Goal: Task Accomplishment & Management: Use online tool/utility

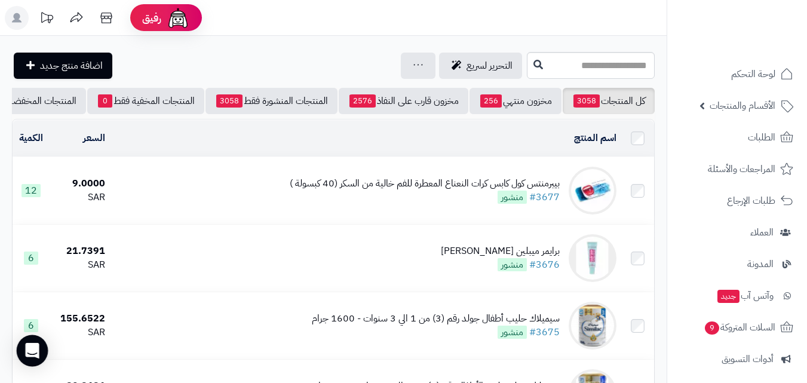
click at [21, 339] on div "Open Intercom Messenger" at bounding box center [33, 351] width 32 height 32
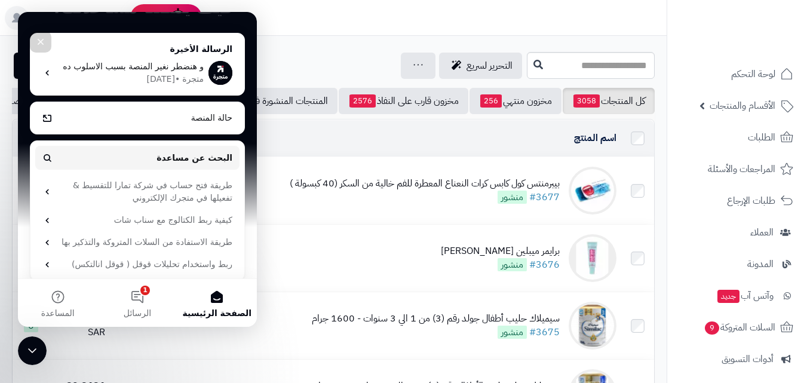
scroll to position [128, 0]
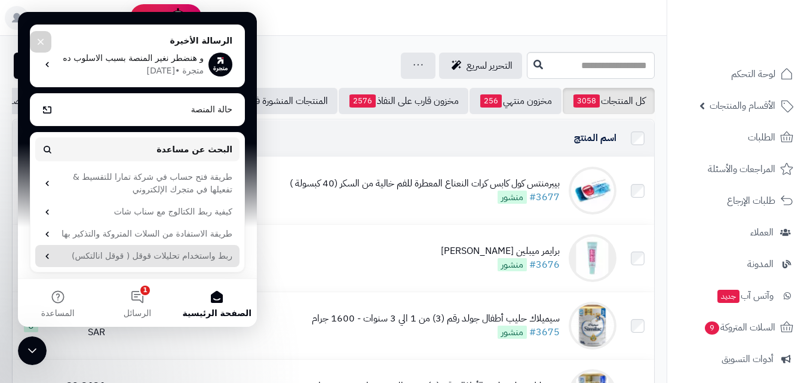
click at [190, 262] on div "ربط واستخدام تحليلات قوقل ( قوقل انالتكس)" at bounding box center [137, 256] width 204 height 22
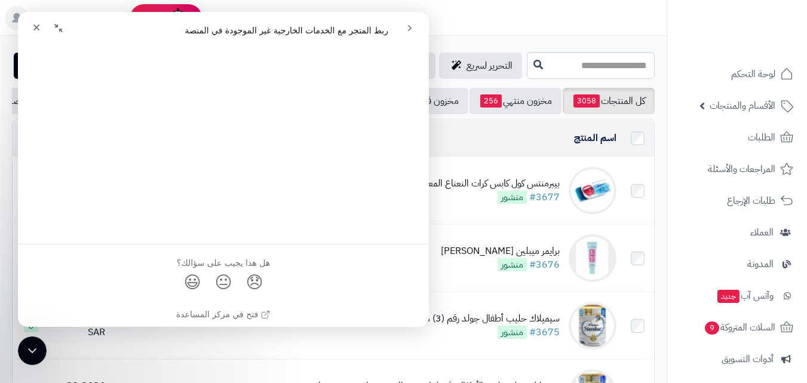
scroll to position [759, 0]
click at [463, 222] on td "بيبرمنتس كول كابس كرات النعناع المعطرة للفم خالية من السكر (40 كبسولة ) #3677 م…" at bounding box center [365, 190] width 511 height 67
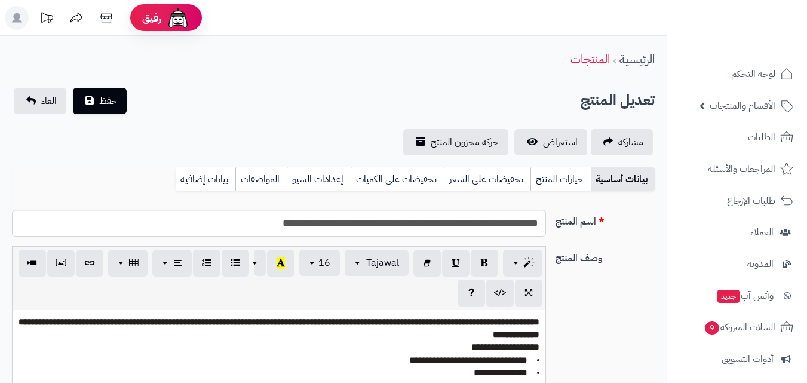
scroll to position [1050, 0]
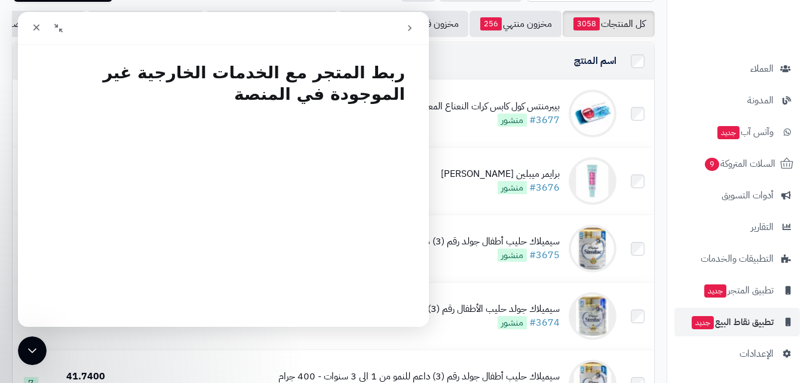
scroll to position [179, 0]
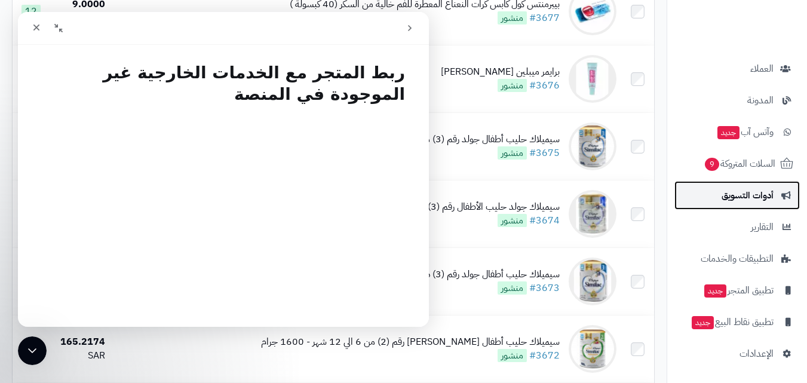
click at [746, 202] on span "أدوات التسويق" at bounding box center [747, 195] width 52 height 17
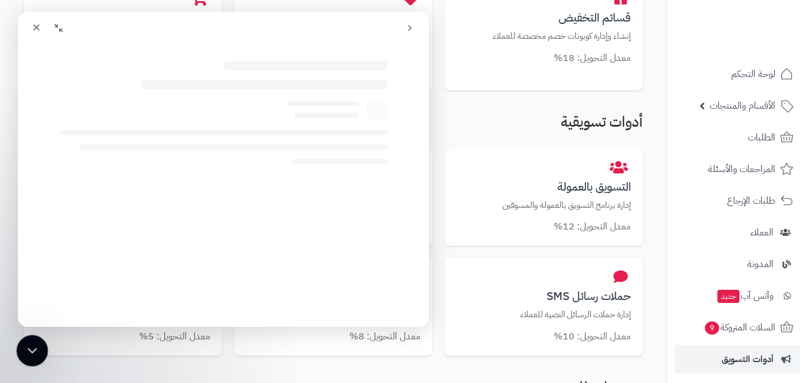
click at [44, 339] on div "إغلاق برنامج مراسلة Intercom" at bounding box center [30, 348] width 29 height 29
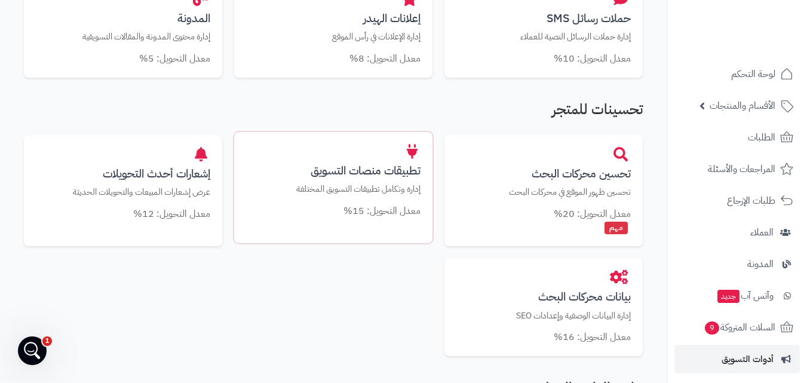
scroll to position [597, 0]
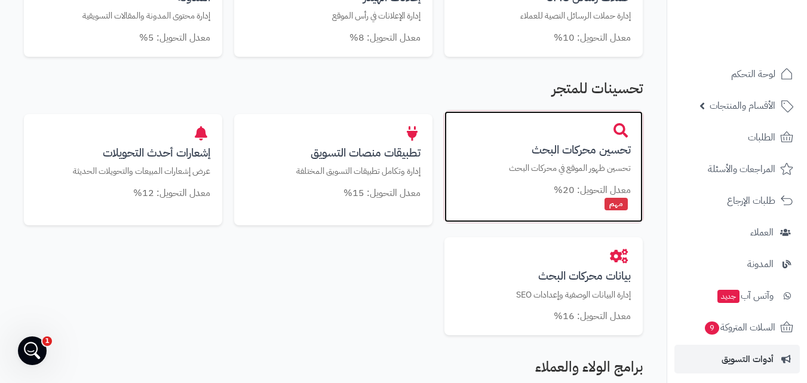
click at [574, 162] on p "تحسين ظهور الموقع في محركات البحث" at bounding box center [543, 168] width 174 height 13
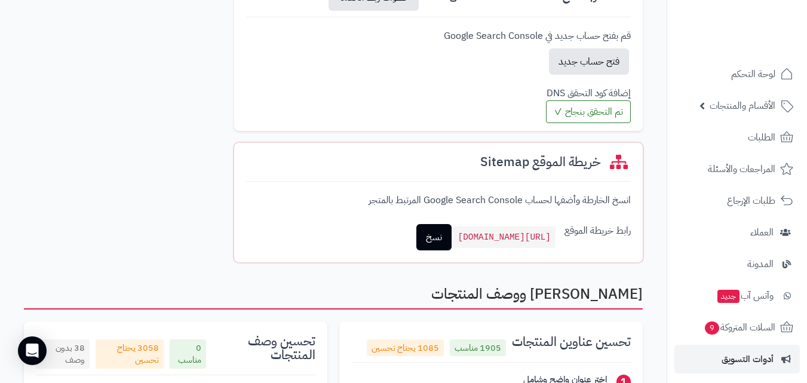
scroll to position [537, 0]
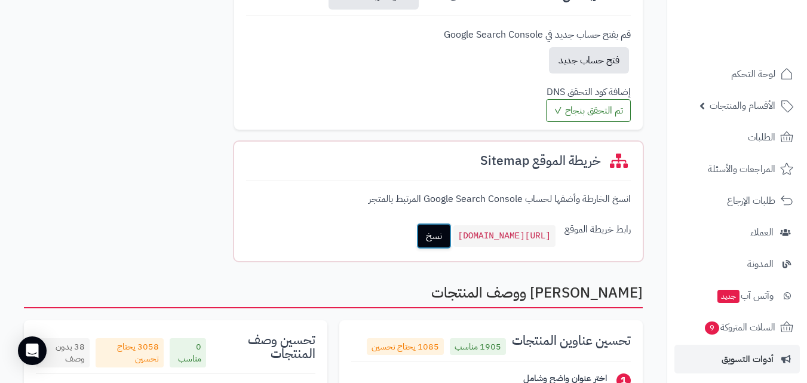
click at [416, 236] on link "نسخ" at bounding box center [433, 236] width 35 height 26
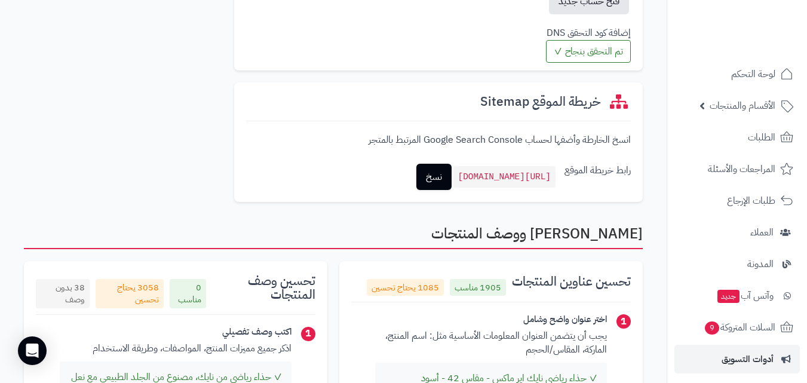
scroll to position [597, 0]
click at [496, 174] on code "https://beautyflowerone.com/sitemap.xml" at bounding box center [504, 176] width 102 height 22
click at [501, 199] on div "خريطة الموقع Sitemap انسخ الخارطة وأضفها لحساب Google Search Console المرتبط با…" at bounding box center [438, 141] width 408 height 119
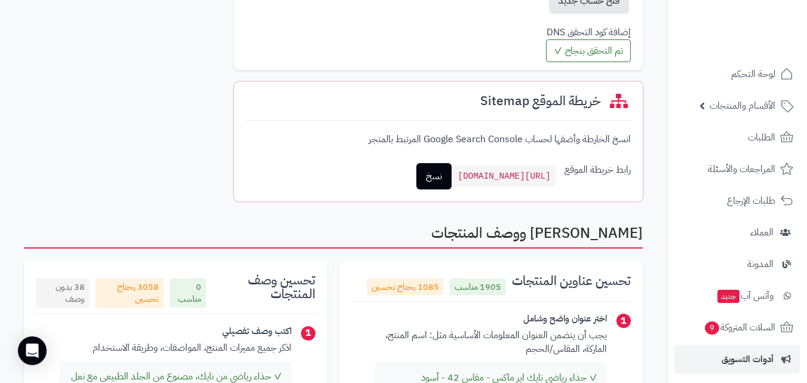
click at [508, 176] on code "https://beautyflowerone.com/sitemap.xml" at bounding box center [504, 176] width 102 height 22
click at [416, 176] on link "نسخ" at bounding box center [433, 176] width 35 height 26
click at [511, 174] on code "https://beautyflowerone.com/sitemap.xml" at bounding box center [504, 176] width 102 height 22
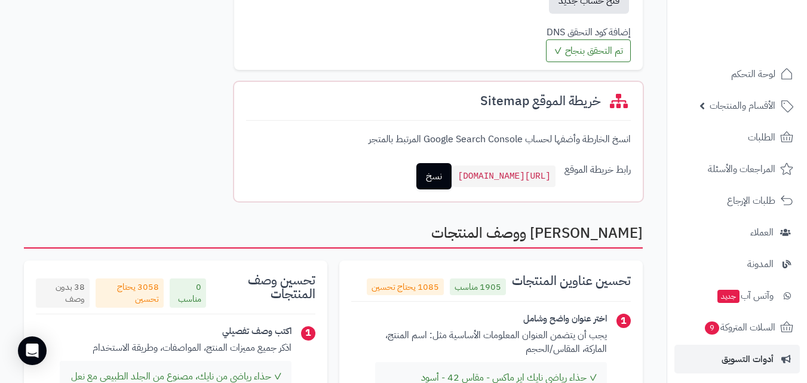
click at [511, 174] on code "https://beautyflowerone.com/sitemap.xml" at bounding box center [504, 176] width 102 height 22
